Goal: Information Seeking & Learning: Learn about a topic

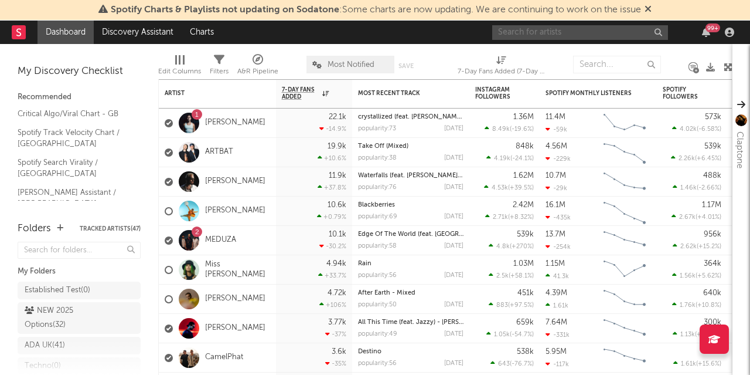
click at [547, 26] on input "text" at bounding box center [580, 32] width 176 height 15
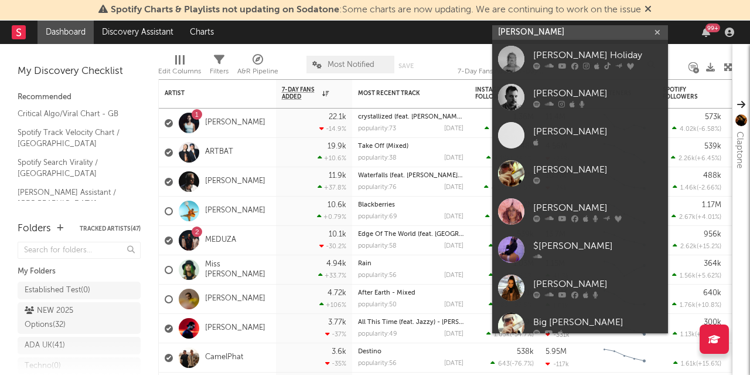
type input "[PERSON_NAME]"
click at [520, 55] on div at bounding box center [511, 59] width 26 height 26
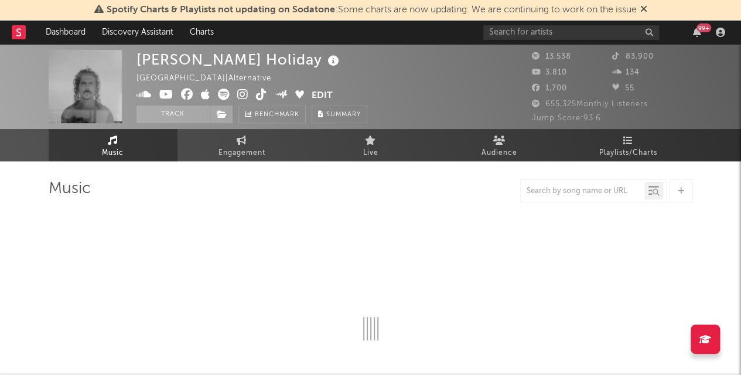
select select "6m"
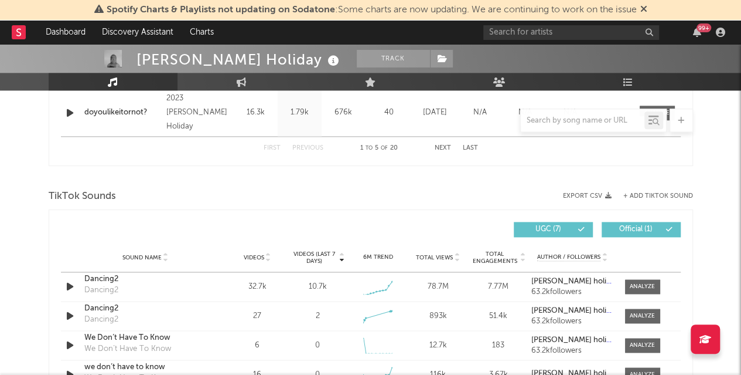
scroll to position [748, 0]
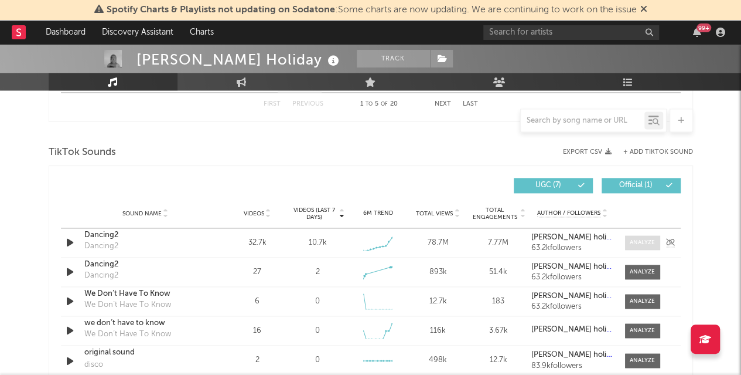
click at [648, 247] on span at bounding box center [642, 242] width 35 height 15
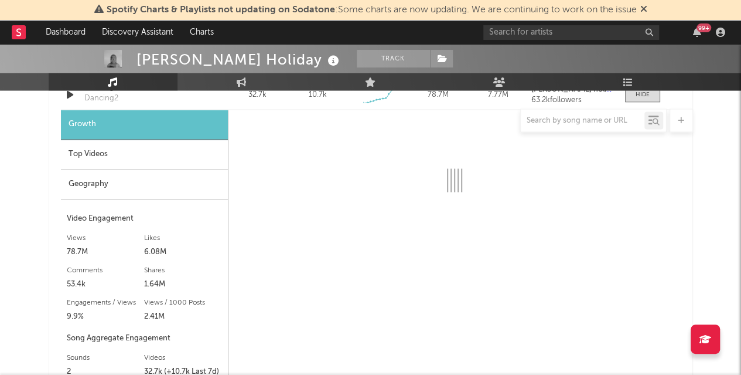
select select "1w"
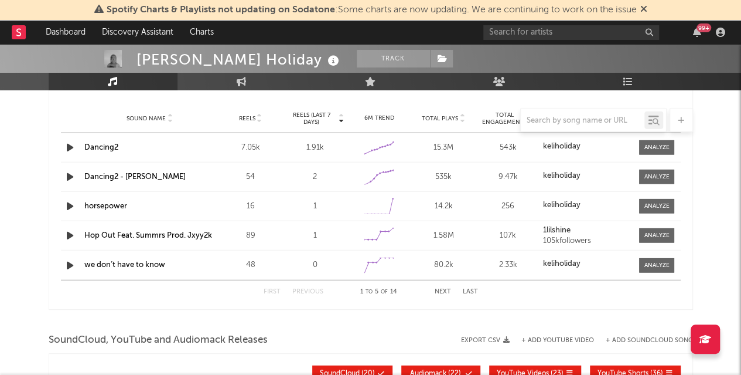
scroll to position [1438, 0]
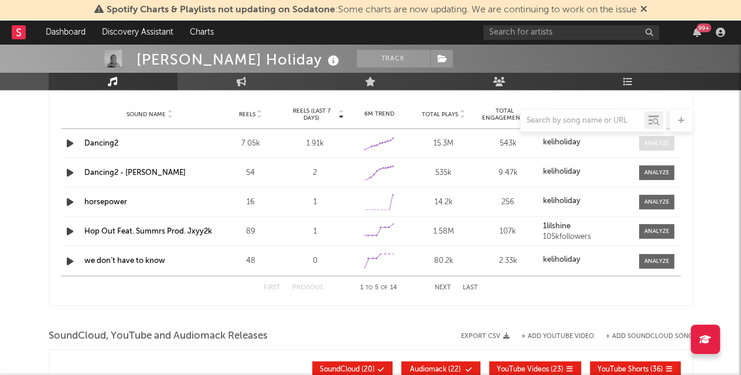
click at [662, 148] on span at bounding box center [656, 143] width 35 height 15
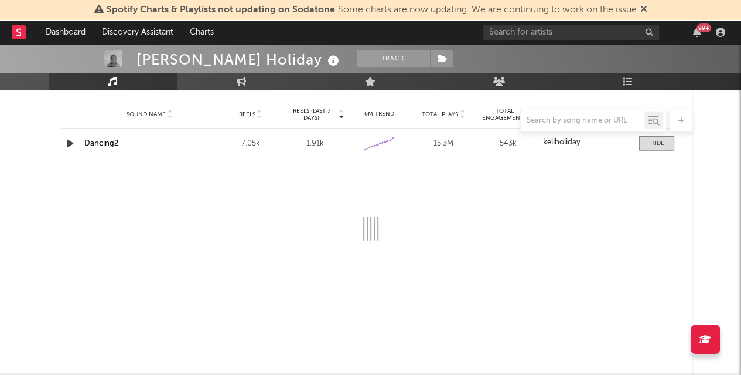
select select "1w"
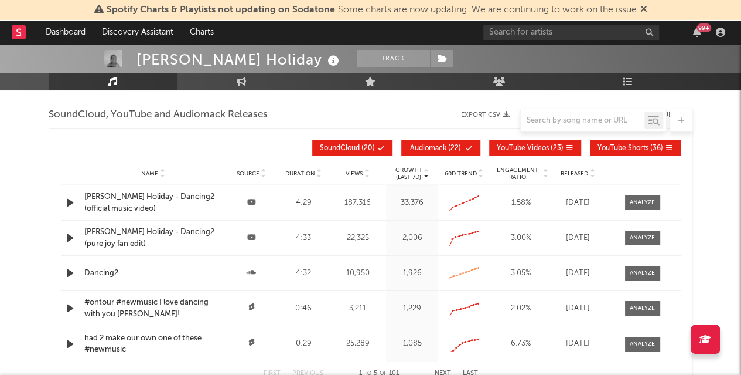
scroll to position [1859, 0]
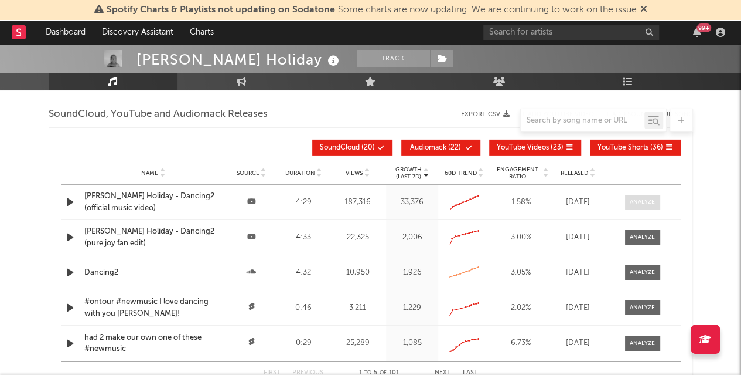
click at [637, 198] on div at bounding box center [642, 202] width 25 height 9
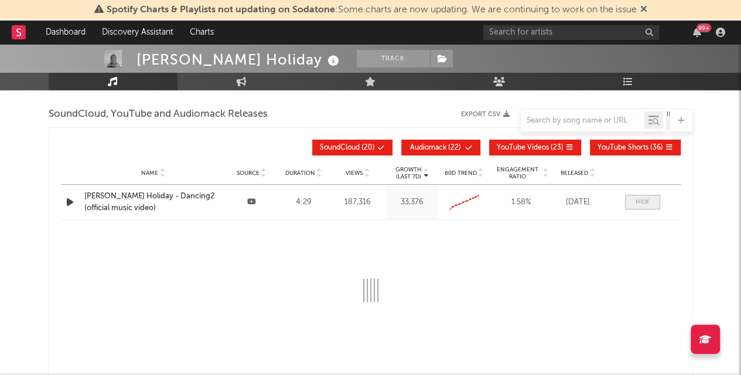
select select "All"
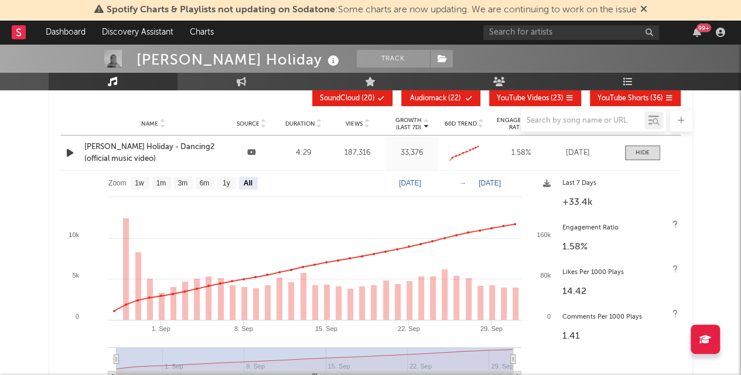
scroll to position [1908, 0]
